Goal: Information Seeking & Learning: Learn about a topic

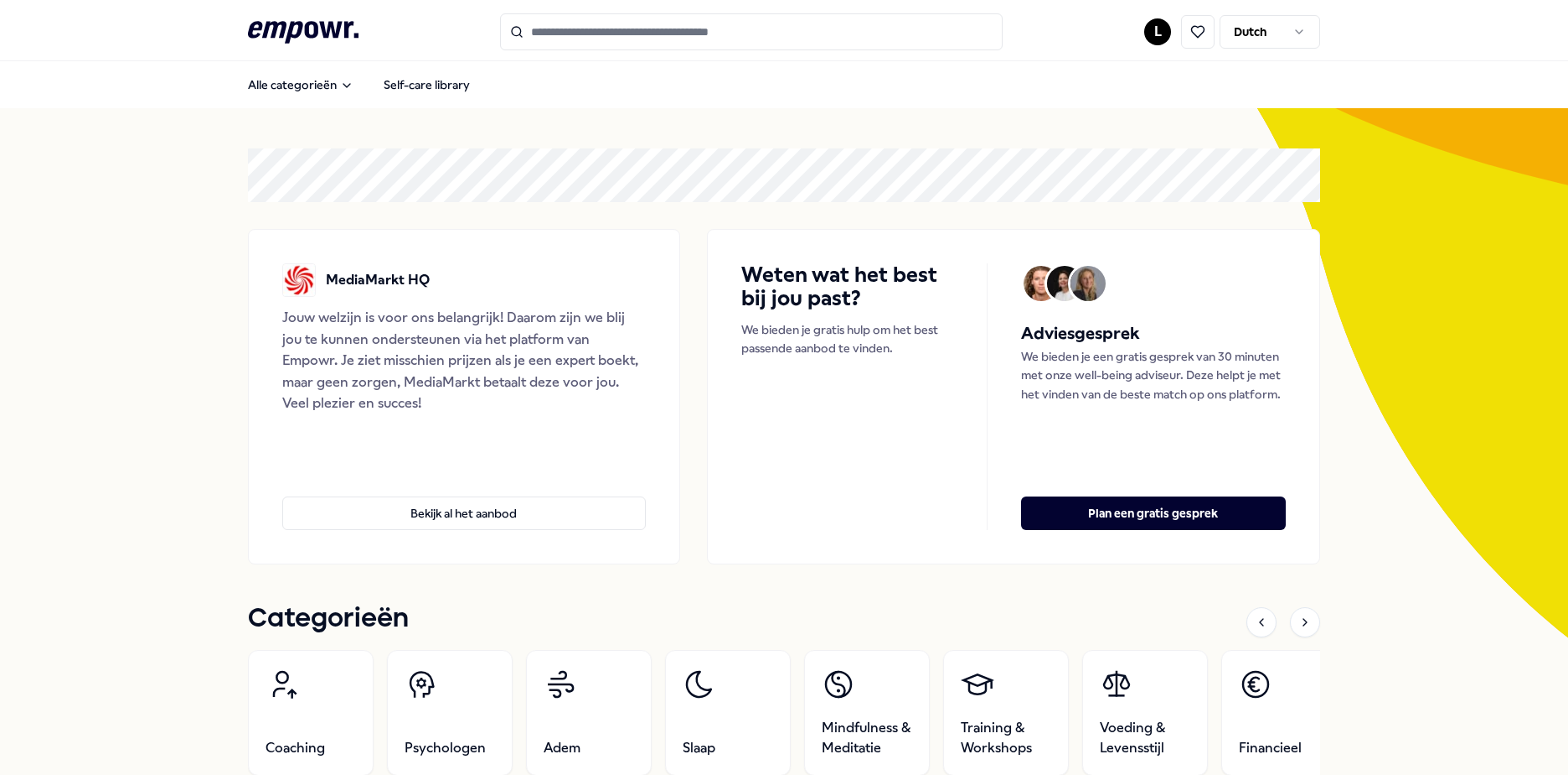
drag, startPoint x: 0, startPoint y: 0, endPoint x: 1439, endPoint y: 3, distance: 1439.0
click at [1257, 95] on div "Alle categorieën Self-care library" at bounding box center [784, 85] width 1073 height 40
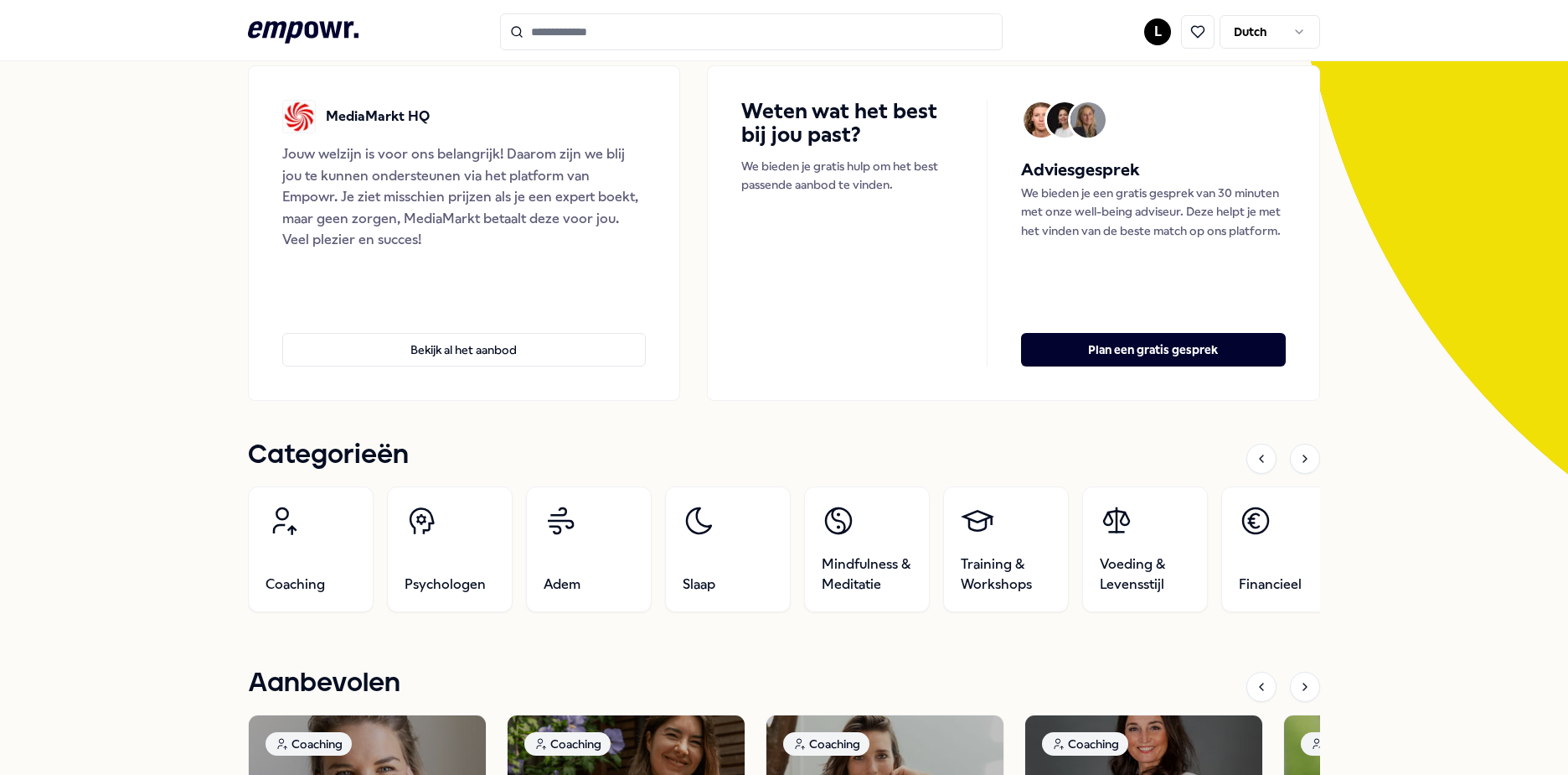
scroll to position [168, 0]
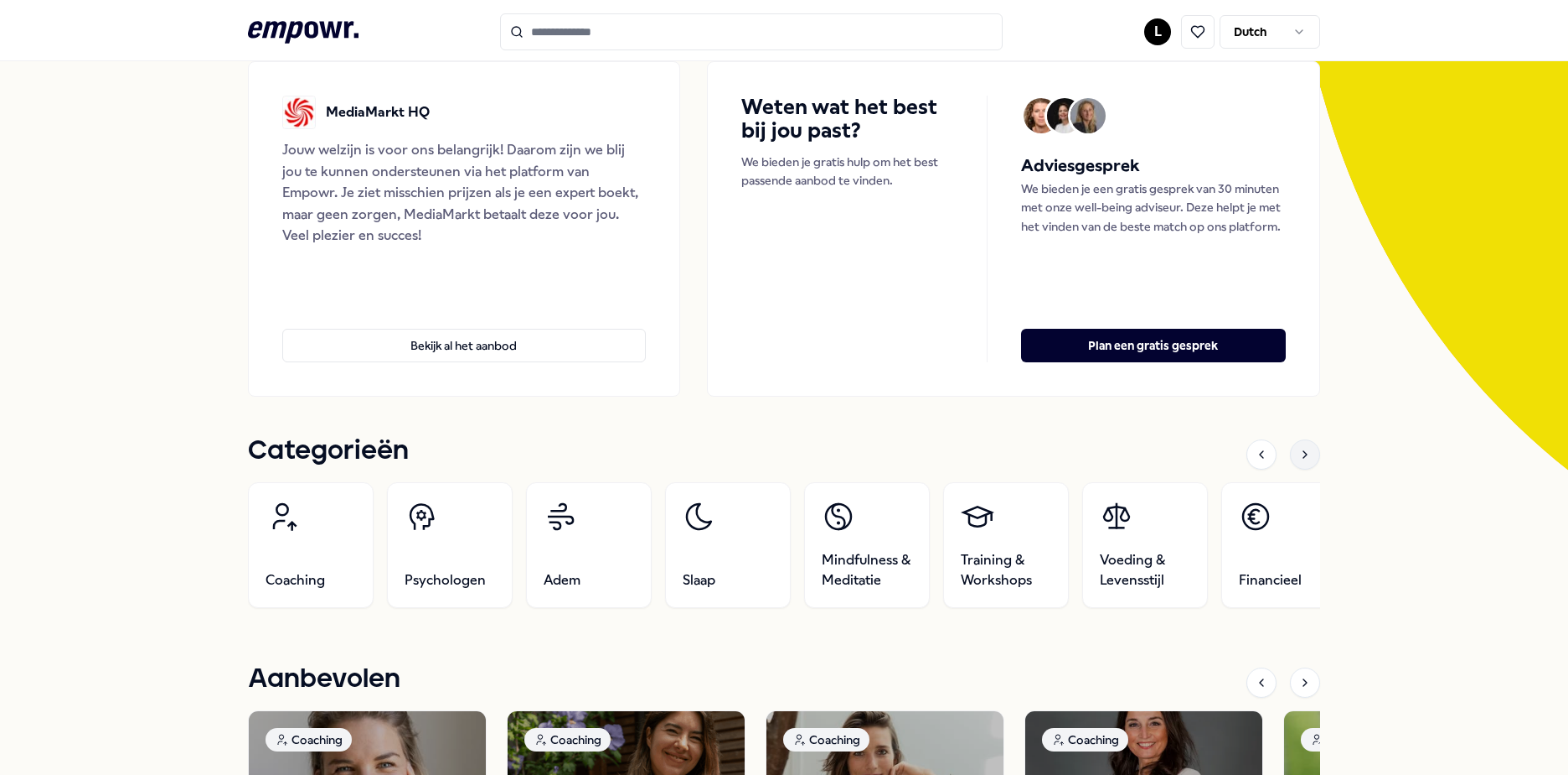
click at [1299, 460] on icon at bounding box center [1305, 454] width 13 height 13
click at [1308, 450] on div at bounding box center [1306, 455] width 30 height 30
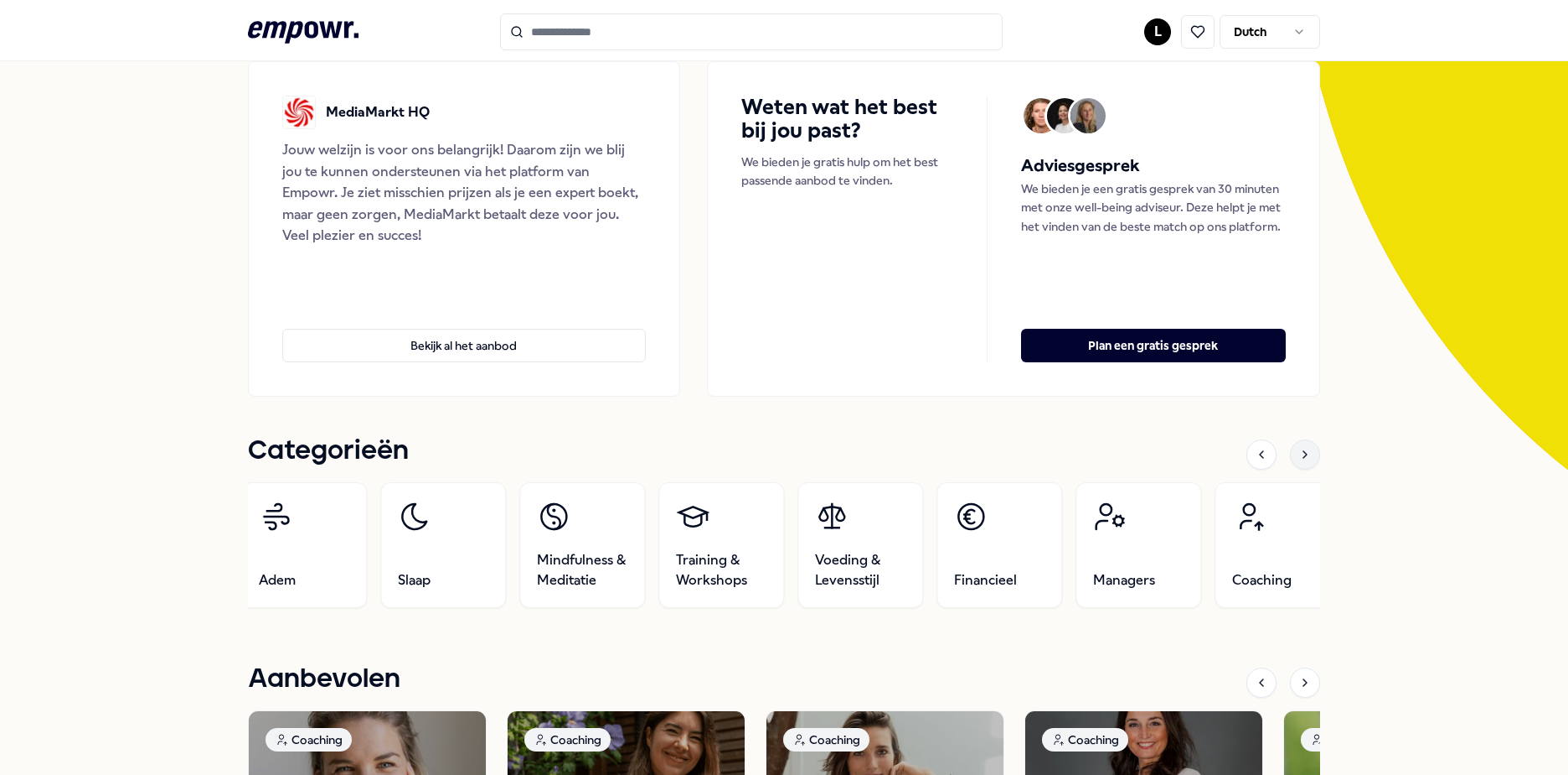
click at [1291, 455] on div at bounding box center [1306, 455] width 30 height 30
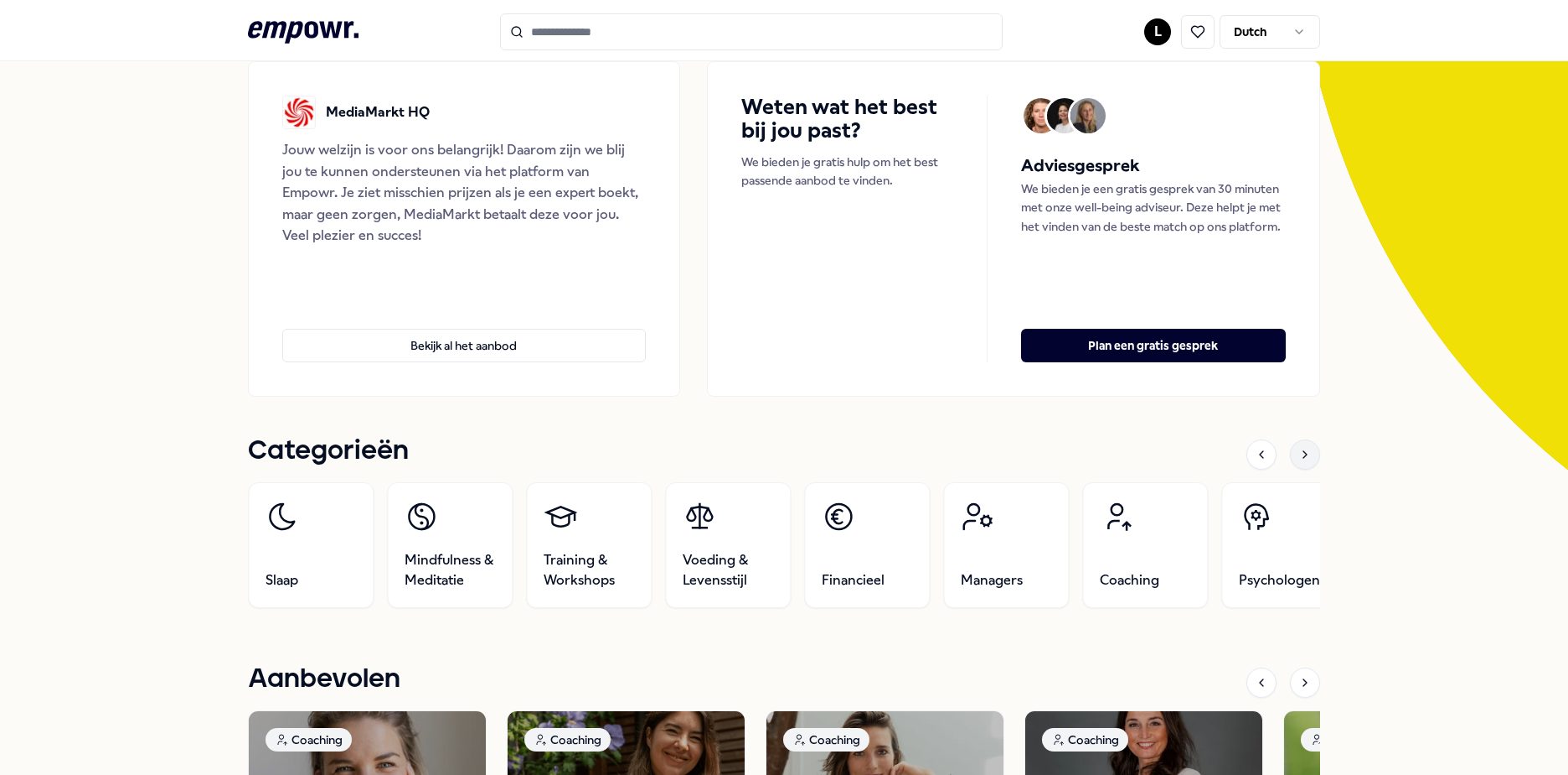
click at [1291, 455] on div at bounding box center [1306, 455] width 30 height 30
click at [1302, 450] on icon at bounding box center [1305, 454] width 13 height 13
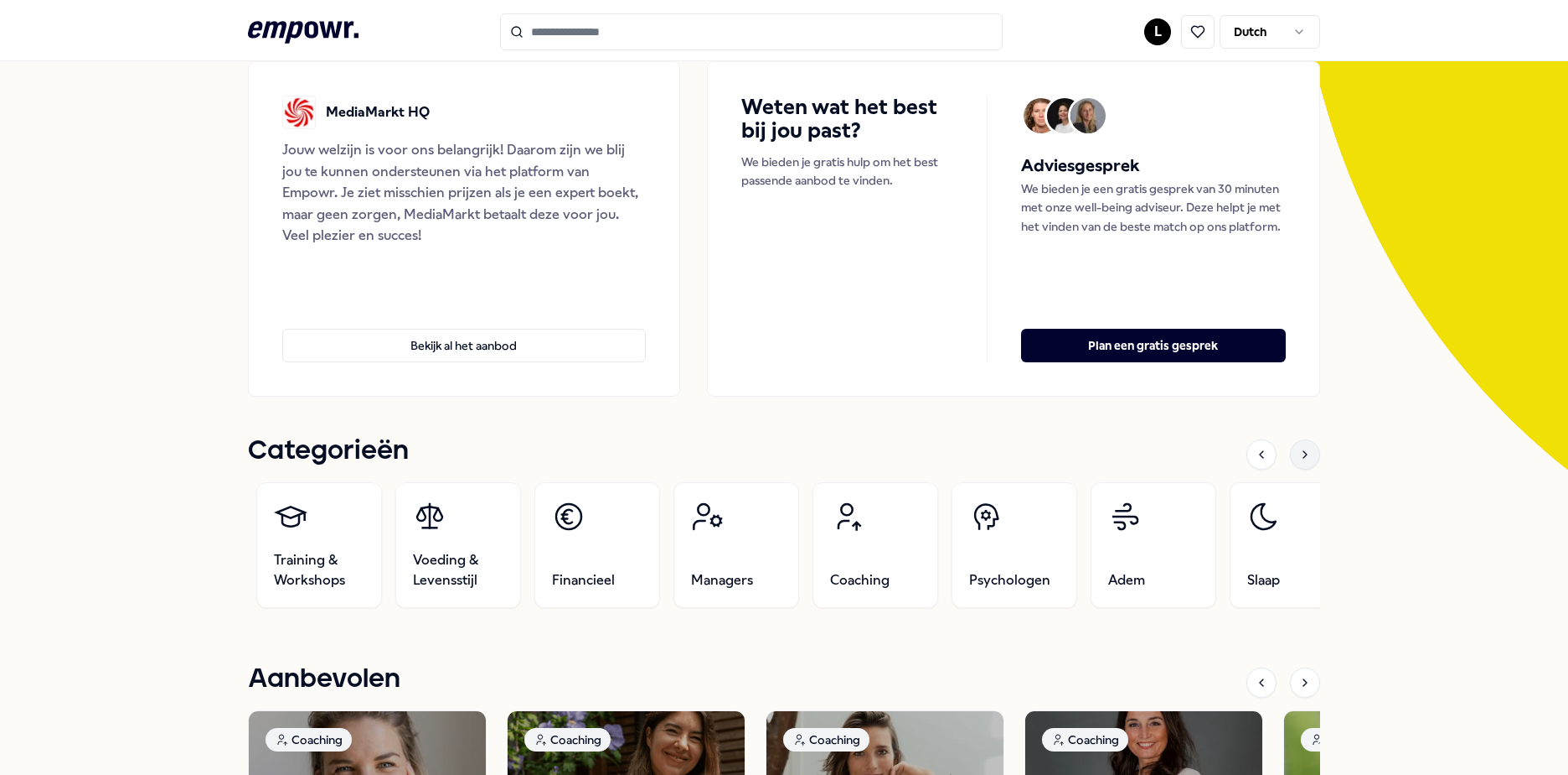
click at [1299, 456] on icon at bounding box center [1305, 454] width 13 height 13
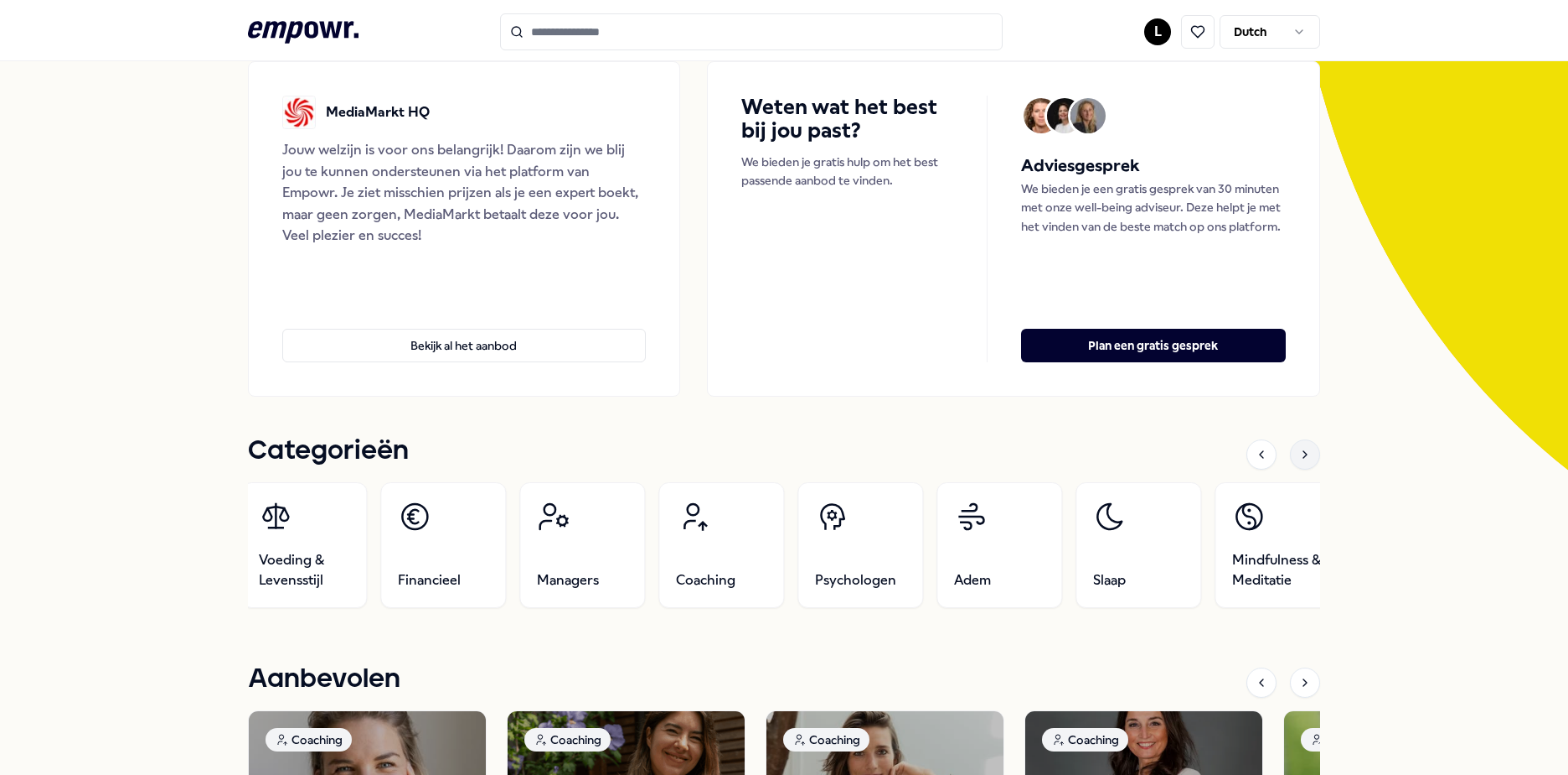
click at [1299, 456] on icon at bounding box center [1305, 454] width 13 height 13
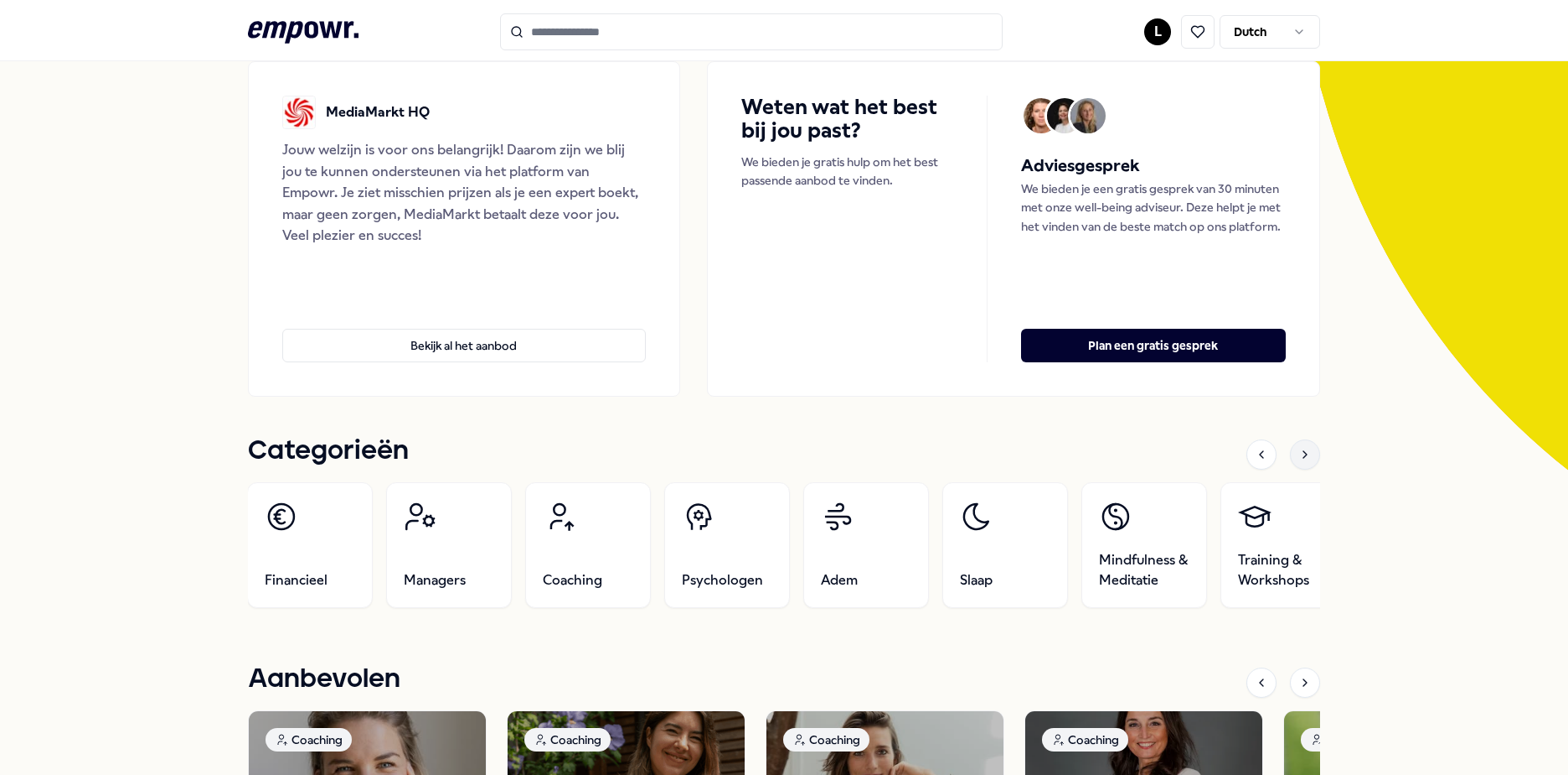
click at [1299, 456] on icon at bounding box center [1305, 454] width 13 height 13
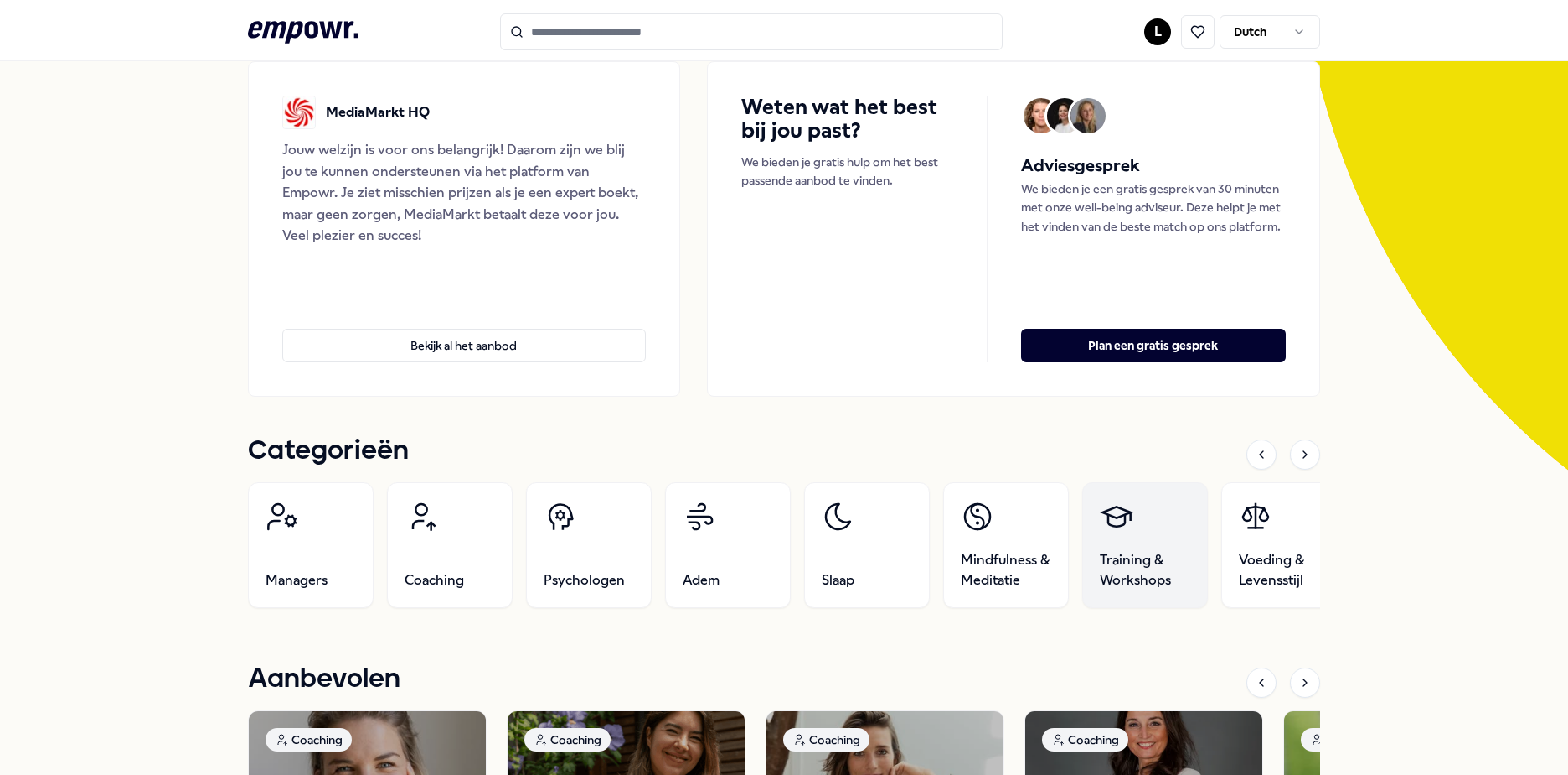
click at [1162, 557] on span "Training & Workshops" at bounding box center [1144, 570] width 90 height 40
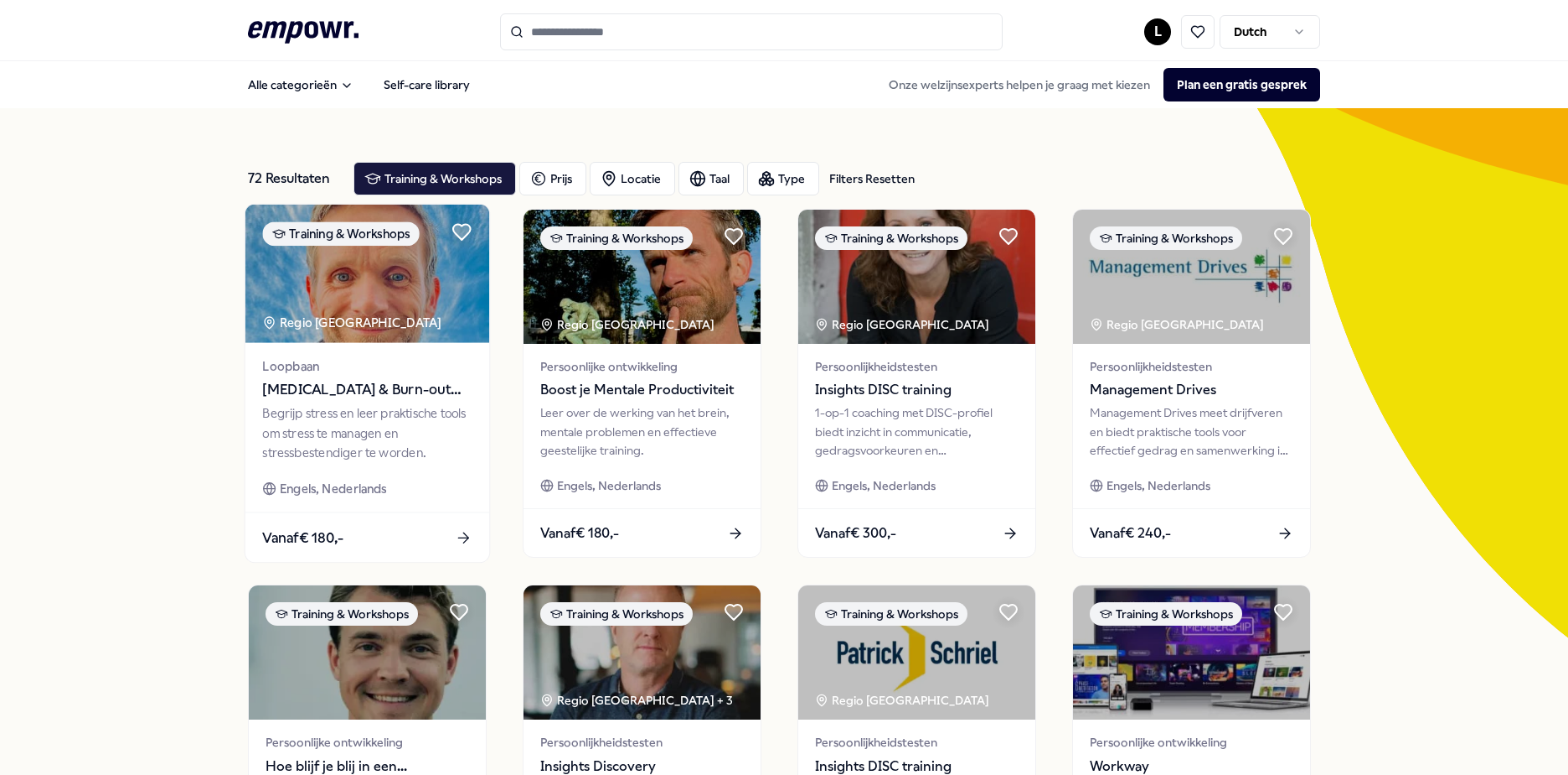
click at [364, 382] on span "[MEDICAL_DATA] & Burn-out Preventie" at bounding box center [367, 390] width 210 height 22
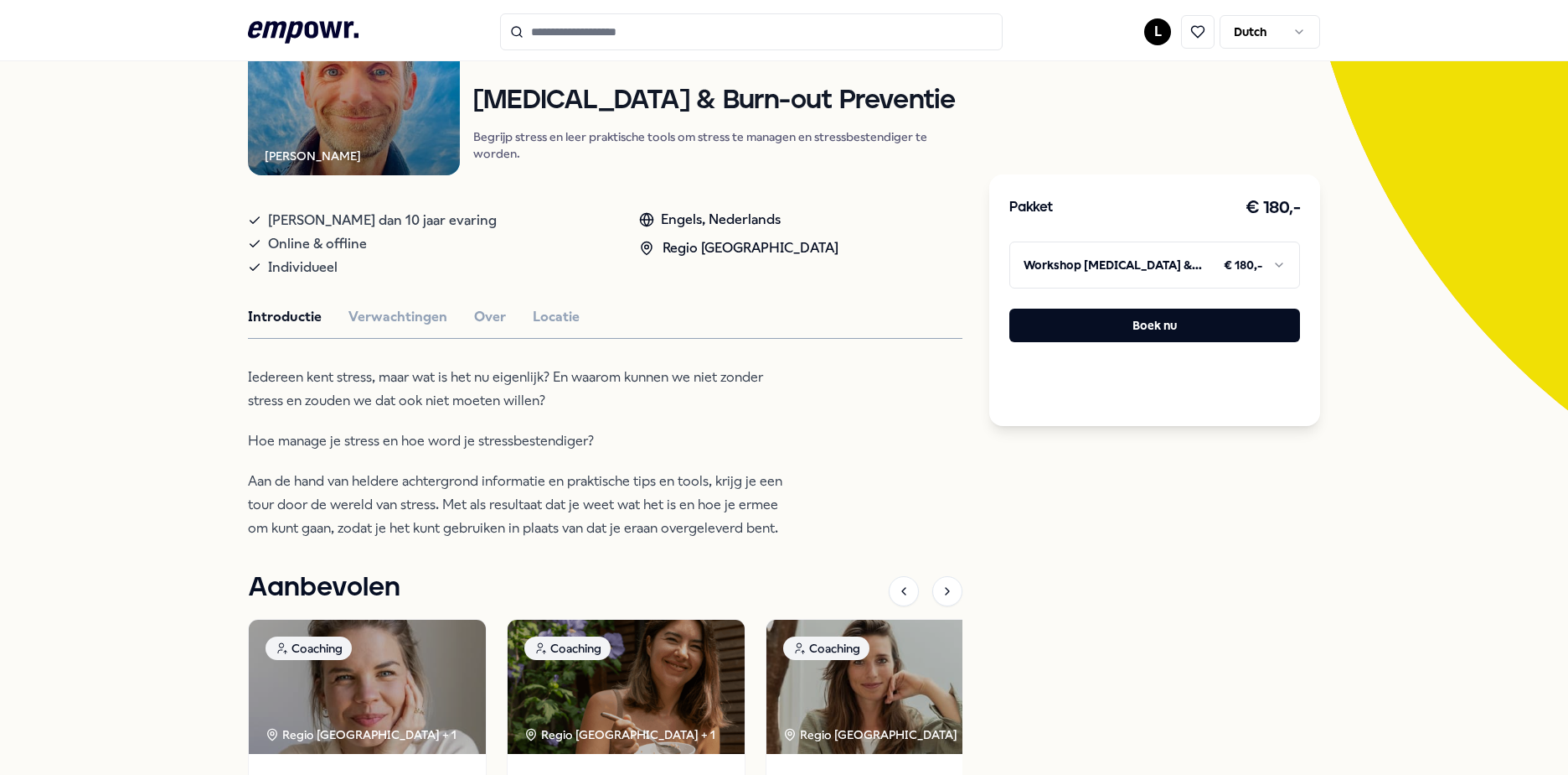
scroll to position [252, 0]
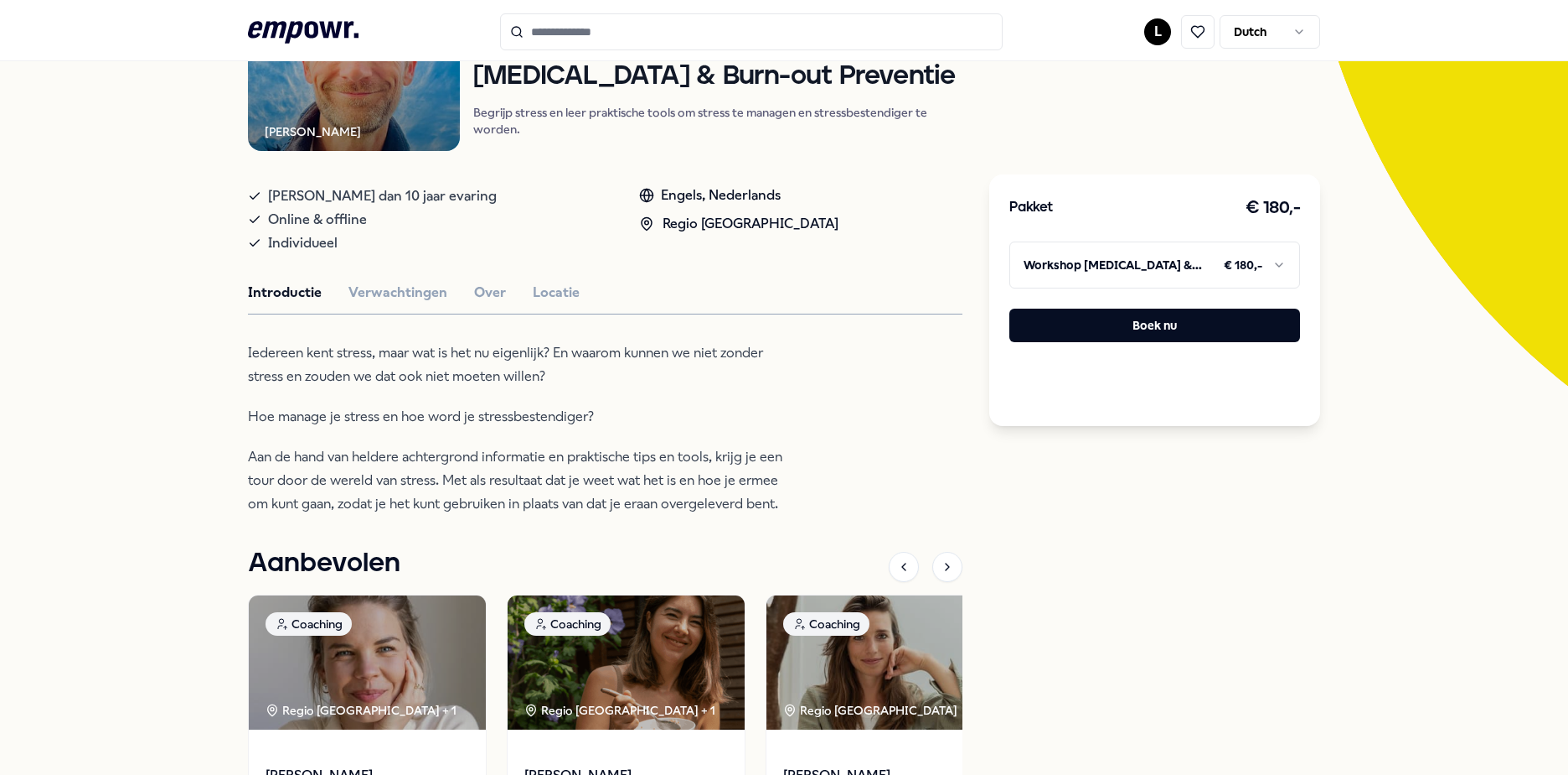
click at [1211, 257] on html ".empowr-logo_svg__cls-1{fill:#03032f} L Dutch Alle categorieën Self-care librar…" at bounding box center [784, 387] width 1568 height 775
click at [1371, 238] on html ".empowr-logo_svg__cls-1{fill:#03032f} L Dutch Alle categorieën Self-care librar…" at bounding box center [784, 387] width 1568 height 775
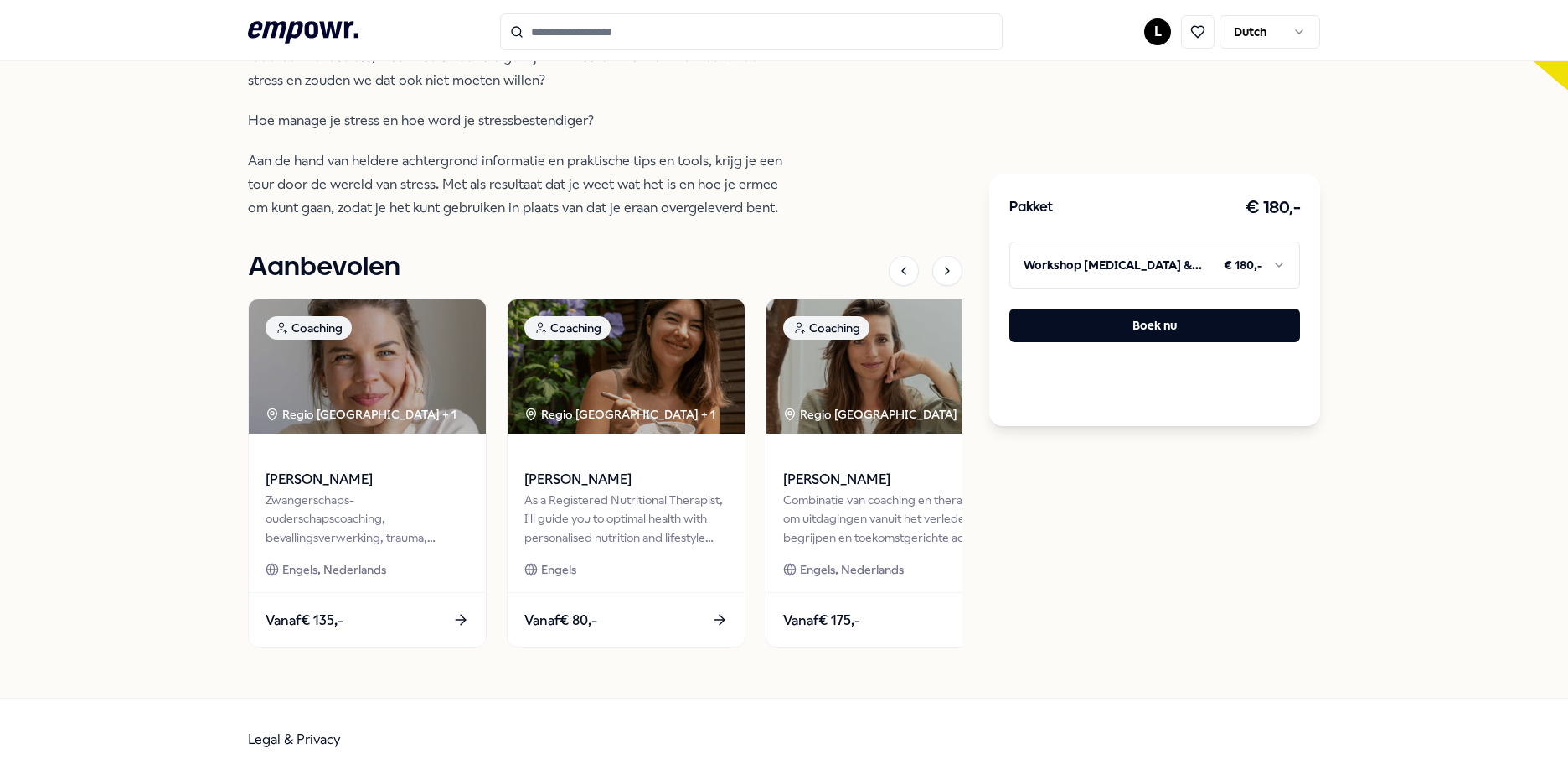
scroll to position [550, 0]
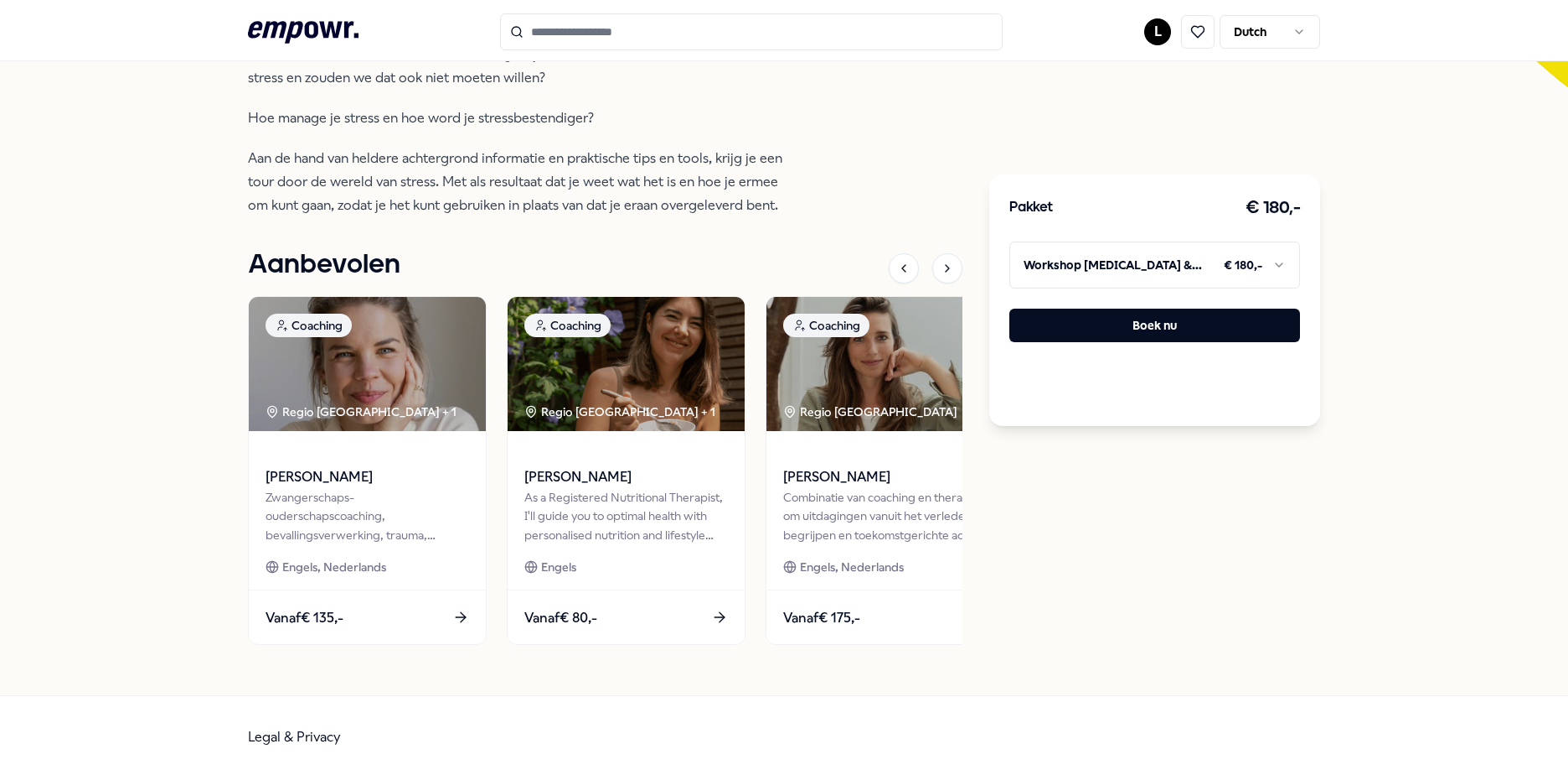
click at [1230, 269] on html ".empowr-logo_svg__cls-1{fill:#03032f} L Dutch Alle categorieën Self-care librar…" at bounding box center [784, 387] width 1568 height 775
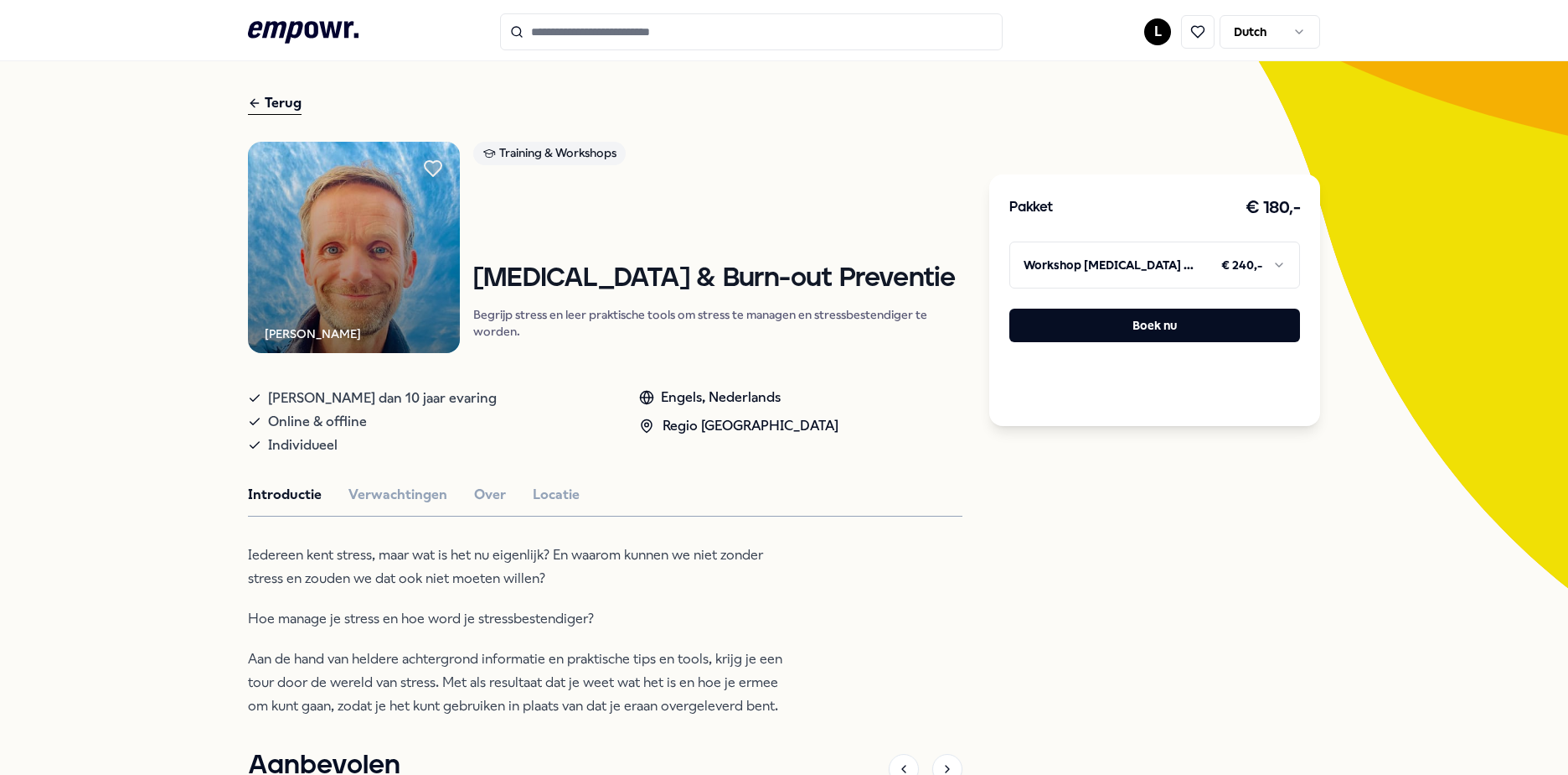
scroll to position [0, 0]
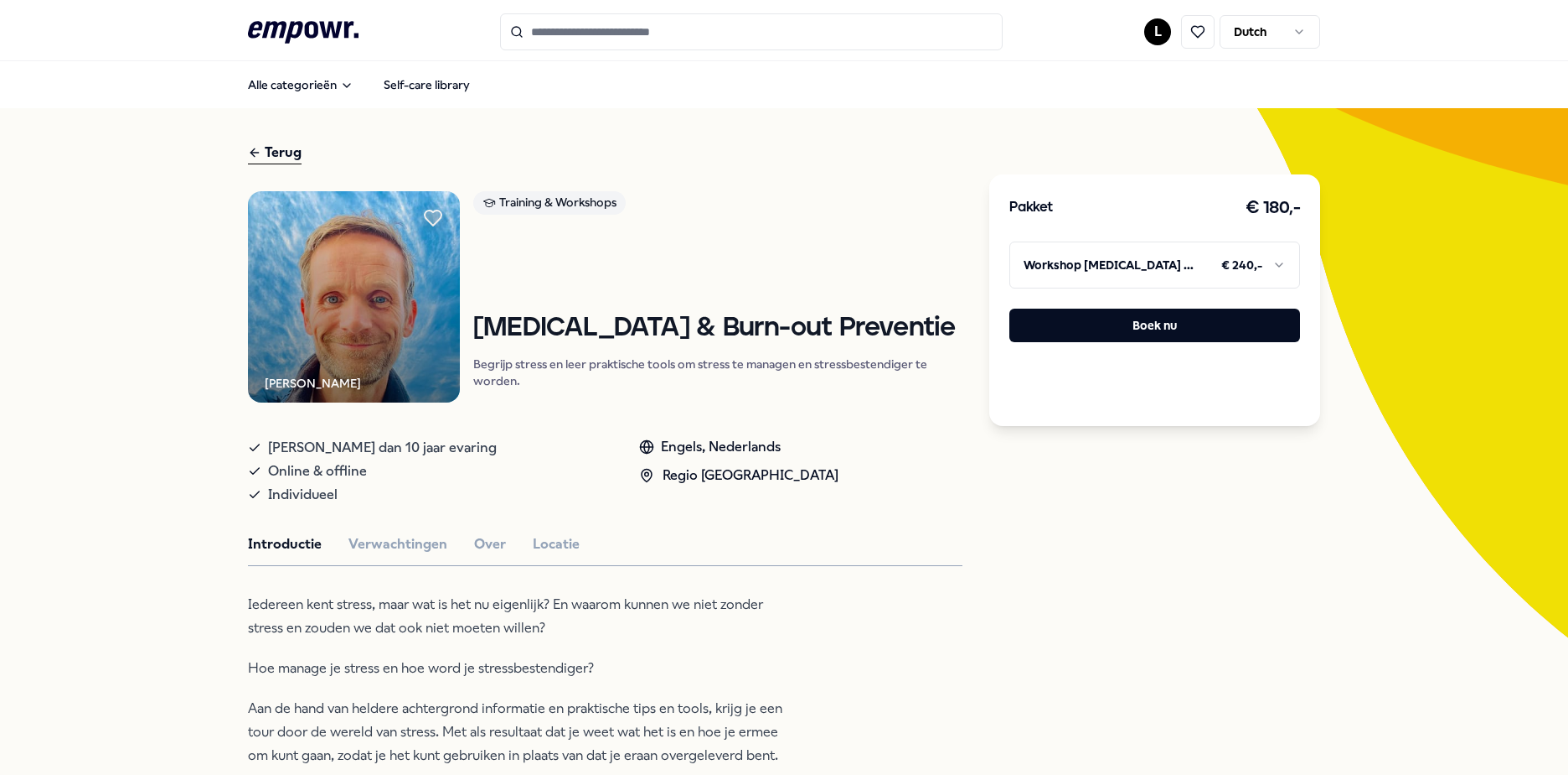
click at [275, 149] on div "Terug" at bounding box center [274, 152] width 54 height 23
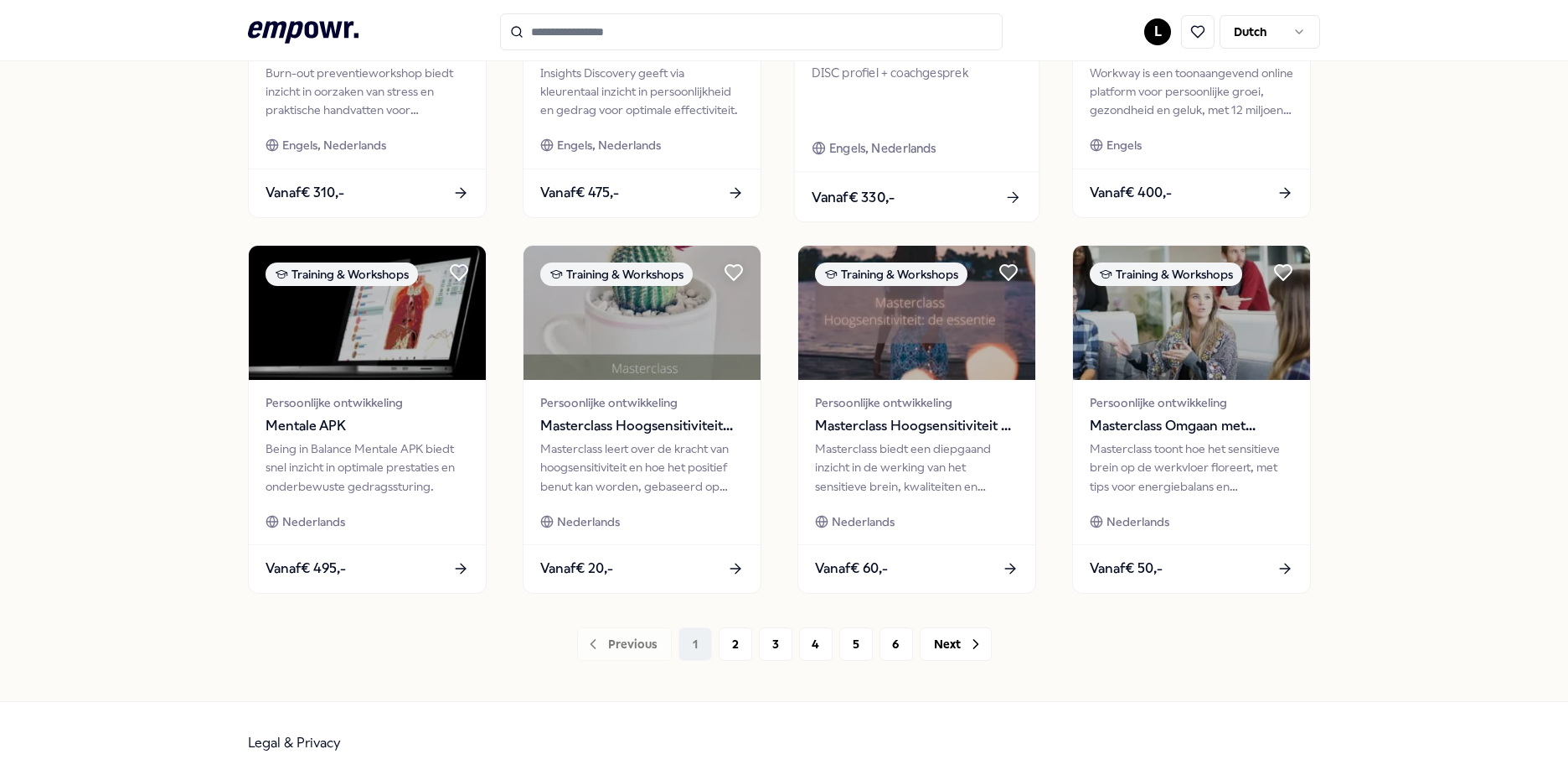
scroll to position [725, 0]
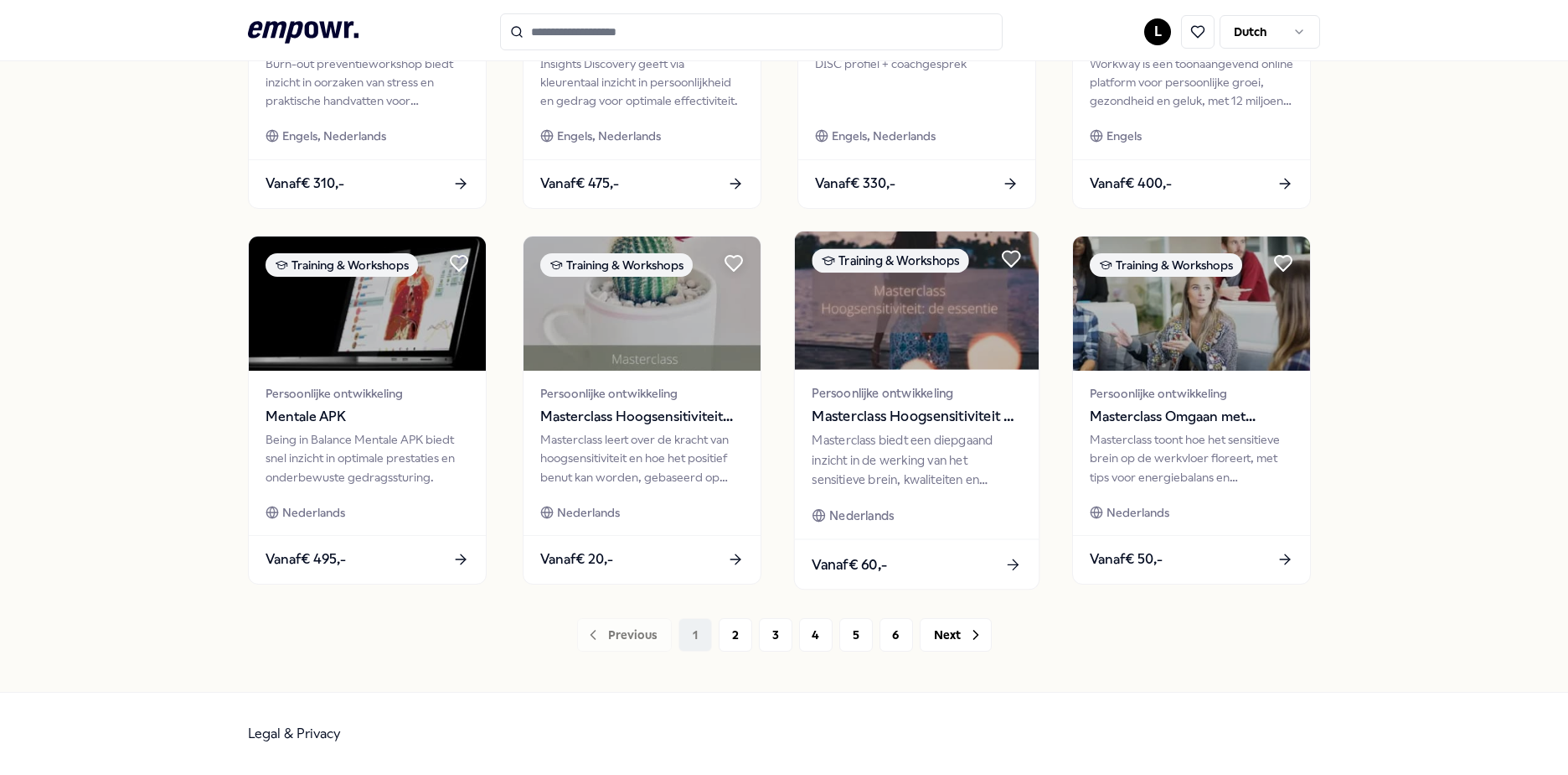
click at [929, 463] on div "Masterclass biedt een diepgaand inzicht in de werking van het sensitieve brein,…" at bounding box center [917, 460] width 210 height 58
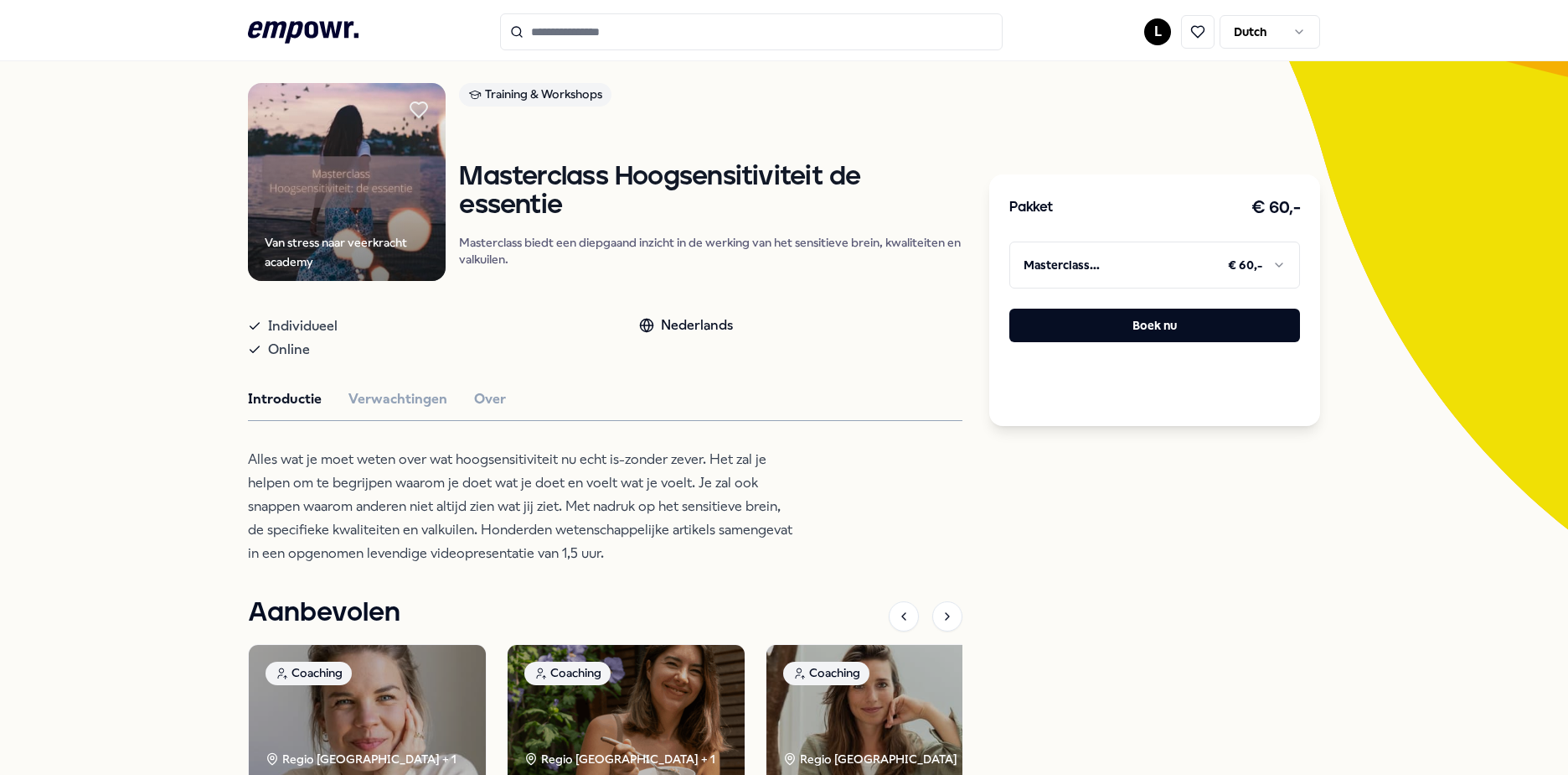
drag, startPoint x: 599, startPoint y: 276, endPoint x: 487, endPoint y: 477, distance: 230.1
click at [484, 480] on p "Alles wat je moet weten over wat hoogsensitiviteit nu echt is-zonder zever. Het…" at bounding box center [520, 506] width 545 height 117
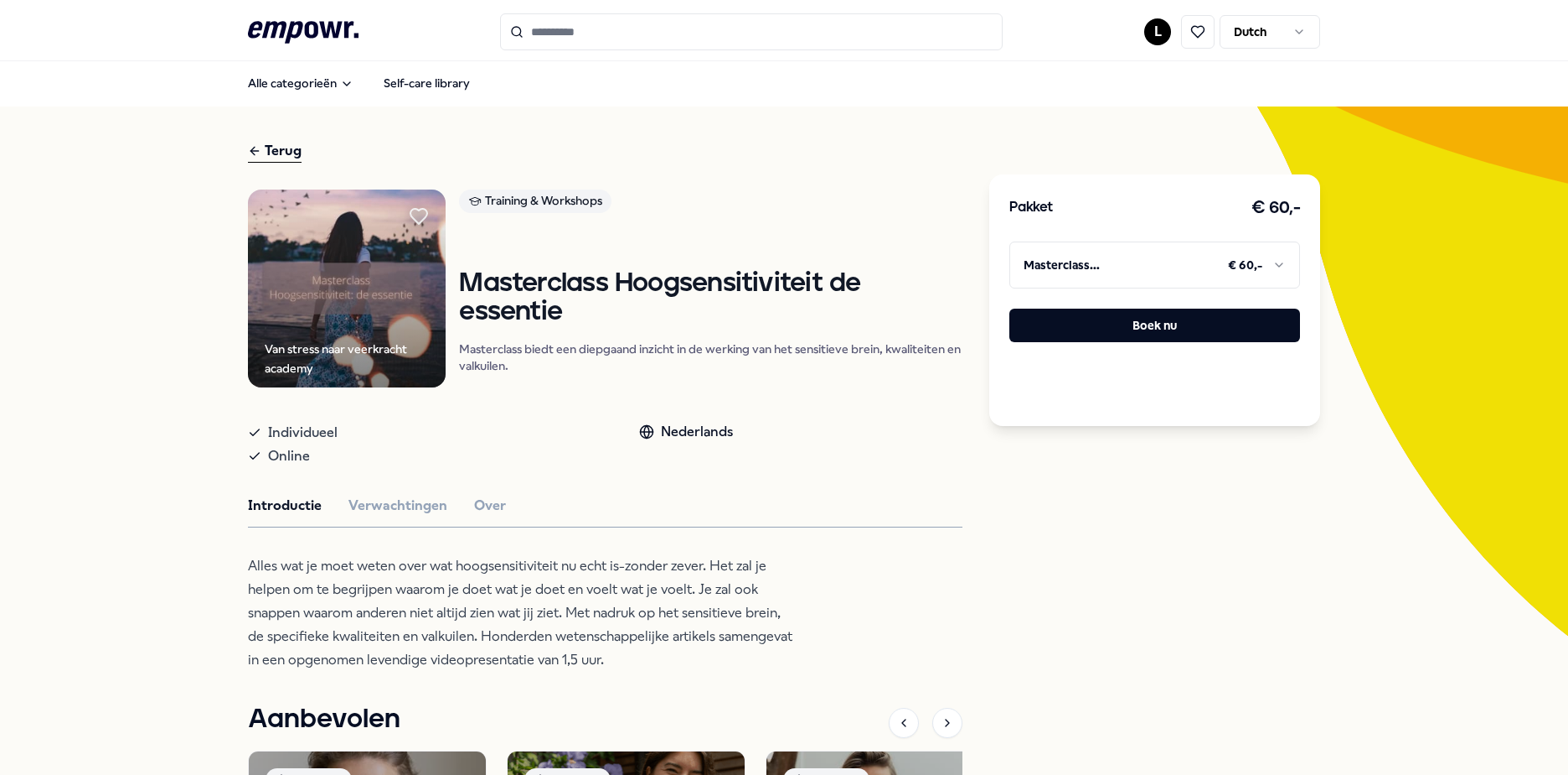
scroll to position [0, 0]
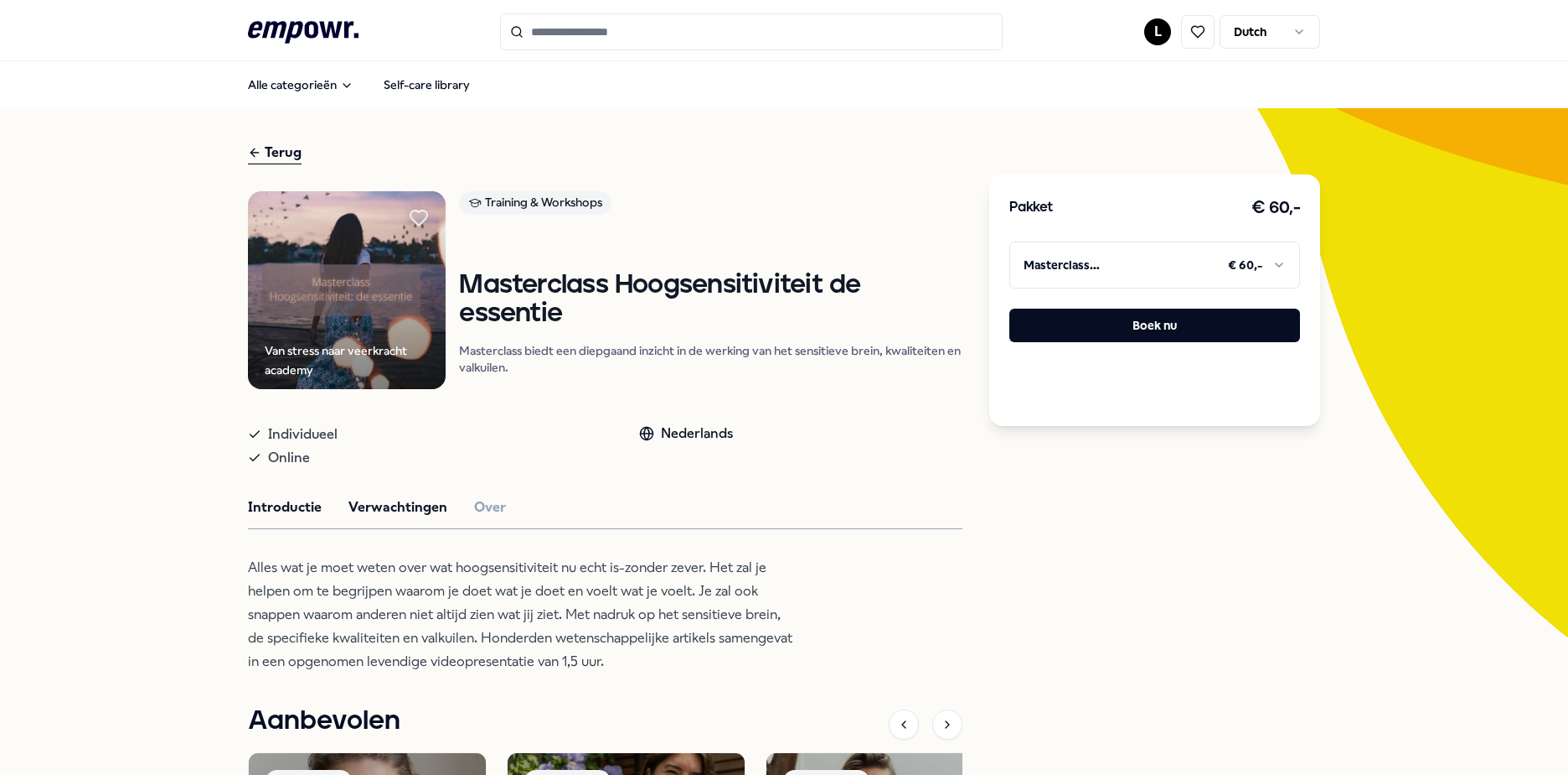
click at [410, 506] on button "Verwachtingen" at bounding box center [398, 507] width 98 height 22
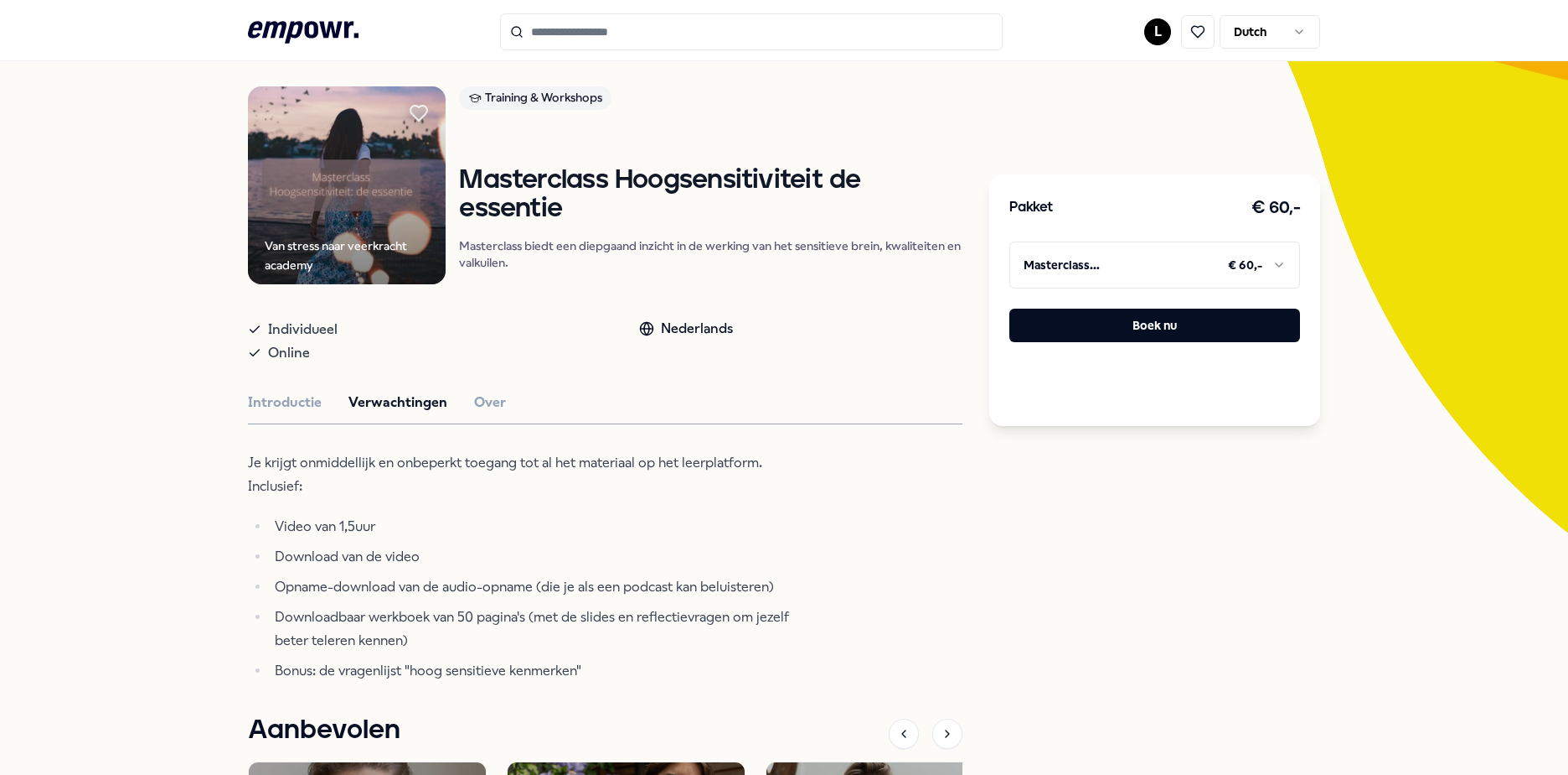
scroll to position [252, 0]
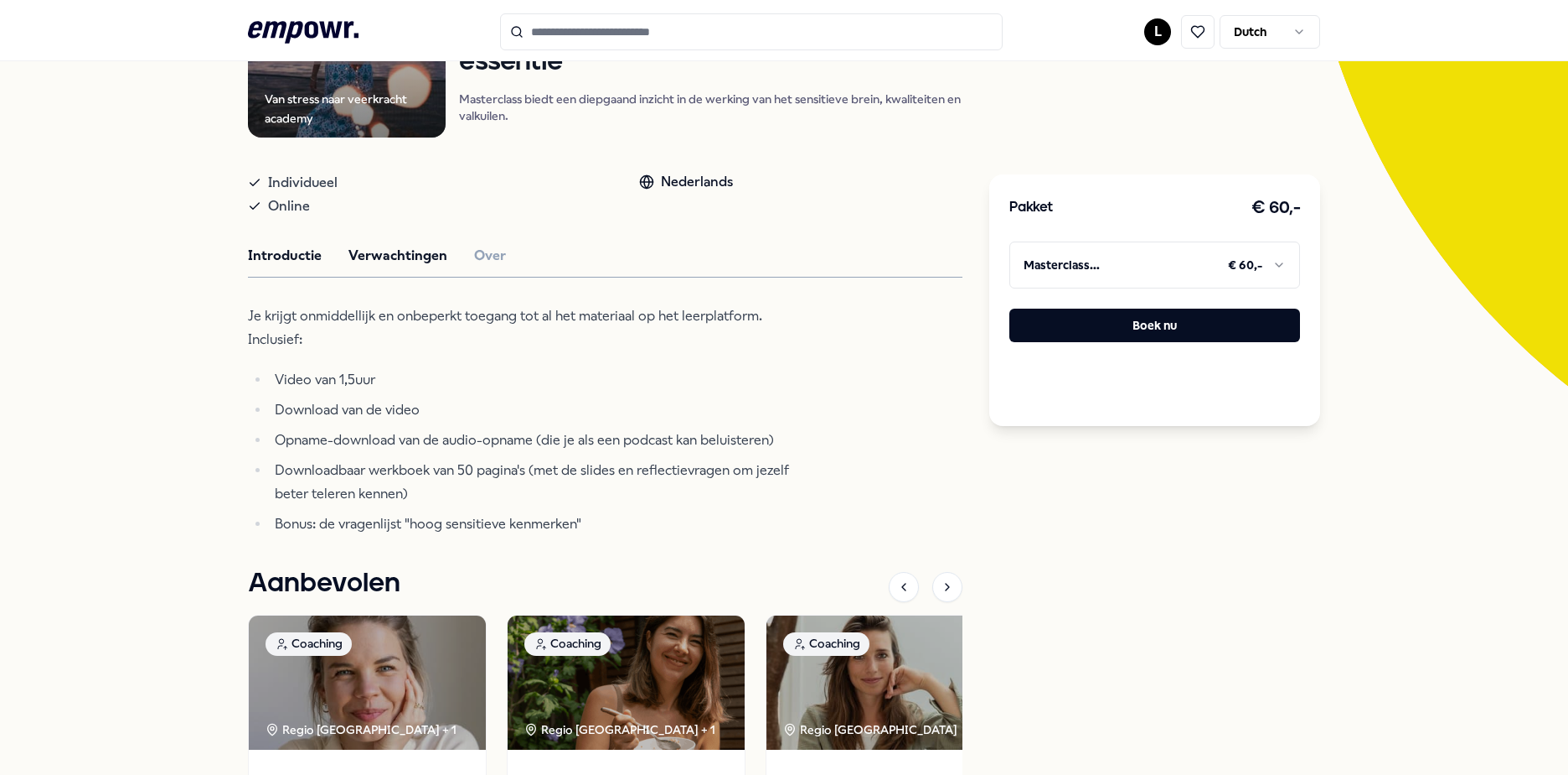
click at [289, 253] on button "Introductie" at bounding box center [284, 256] width 74 height 22
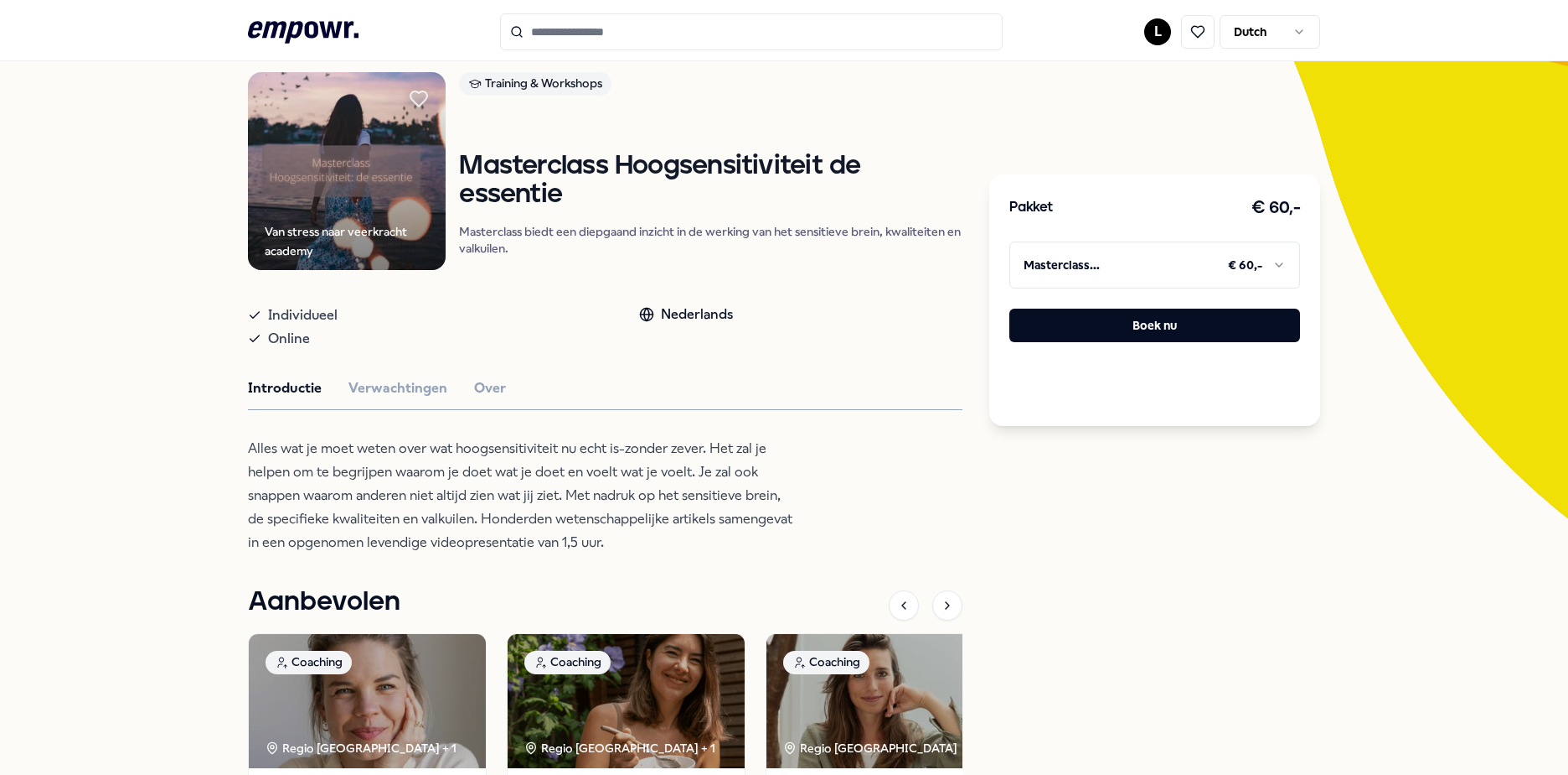
scroll to position [0, 0]
